Goal: Task Accomplishment & Management: Manage account settings

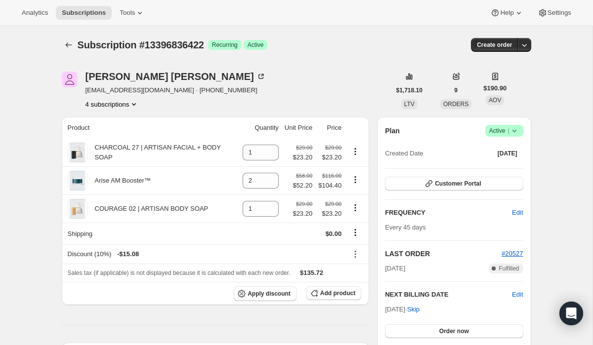
click at [126, 104] on button "4 subscriptions" at bounding box center [112, 104] width 54 height 10
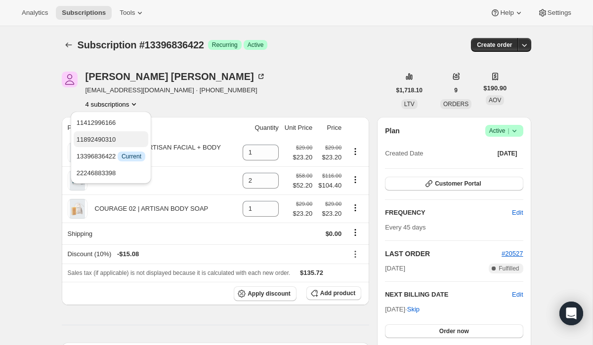
click at [115, 138] on span "11892490310" at bounding box center [97, 139] width 40 height 7
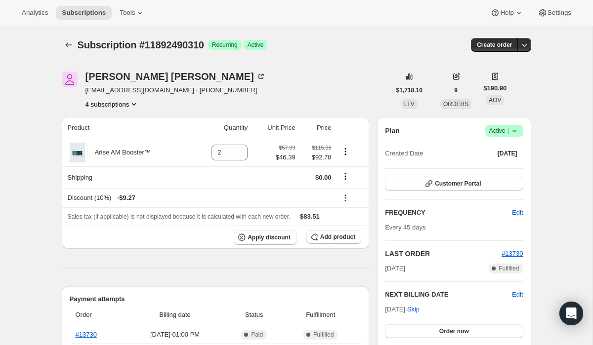
click at [134, 103] on icon "Product actions" at bounding box center [134, 104] width 10 height 10
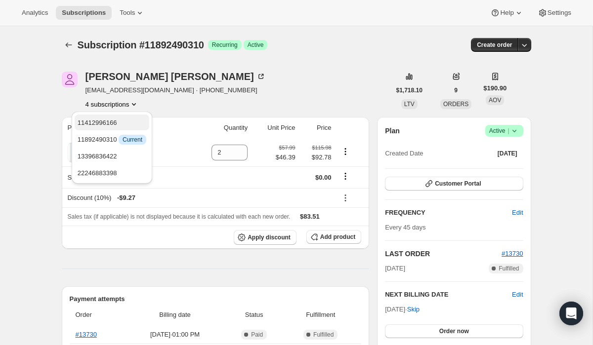
click at [124, 121] on span "11412996166" at bounding box center [112, 123] width 69 height 10
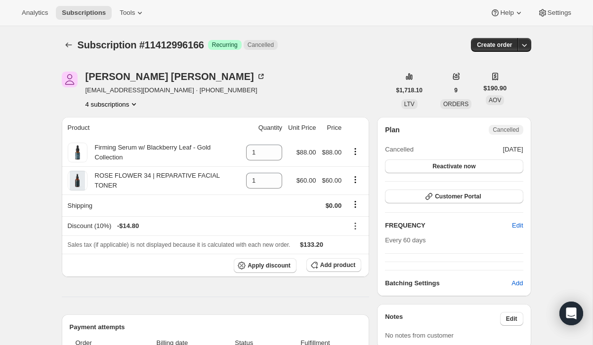
click at [136, 105] on icon "Product actions" at bounding box center [134, 104] width 4 height 2
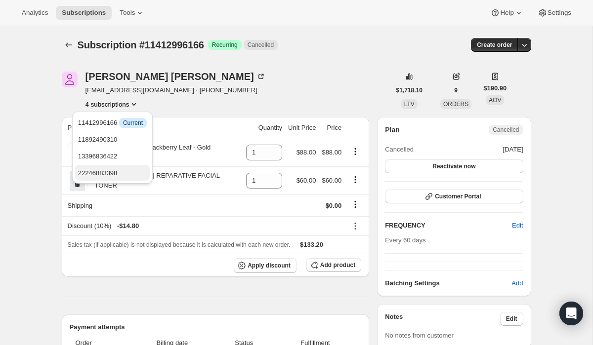
click at [112, 171] on span "22246883398" at bounding box center [98, 172] width 40 height 7
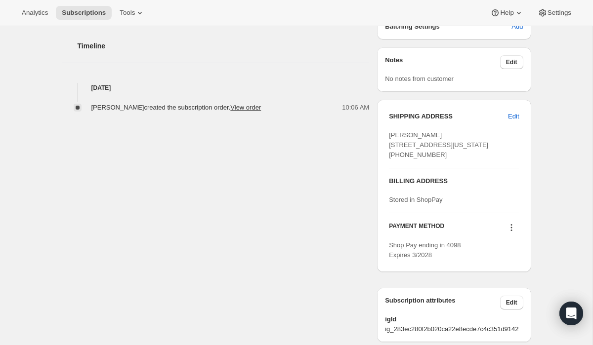
scroll to position [341, 0]
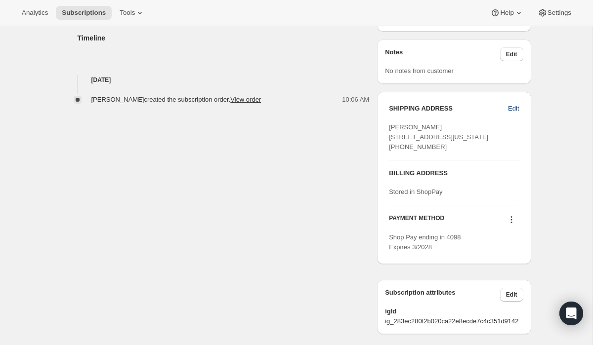
click at [515, 105] on span "Edit" at bounding box center [513, 109] width 11 height 10
select select "MS"
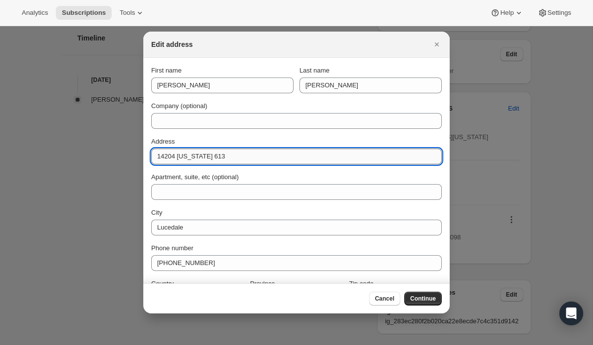
drag, startPoint x: 212, startPoint y: 157, endPoint x: 177, endPoint y: 156, distance: 35.1
click at [177, 156] on input "14204 [US_STATE] 613" at bounding box center [296, 157] width 291 height 16
type input "[STREET_ADDRESS]"
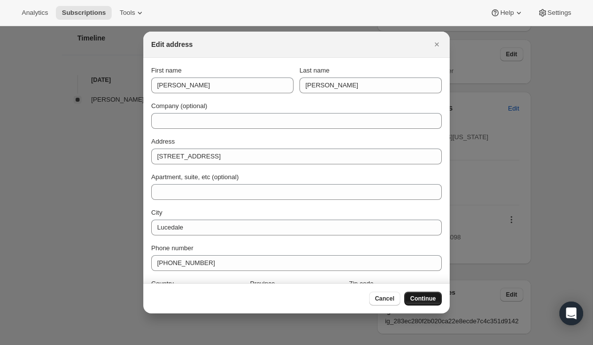
click at [418, 296] on span "Continue" at bounding box center [423, 299] width 26 height 8
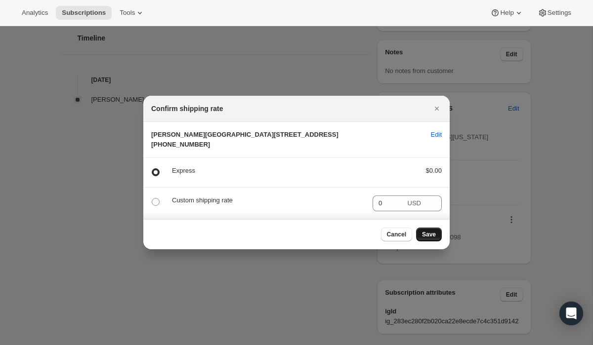
click at [430, 239] on span "Save" at bounding box center [429, 235] width 14 height 8
